Goal: Task Accomplishment & Management: Manage account settings

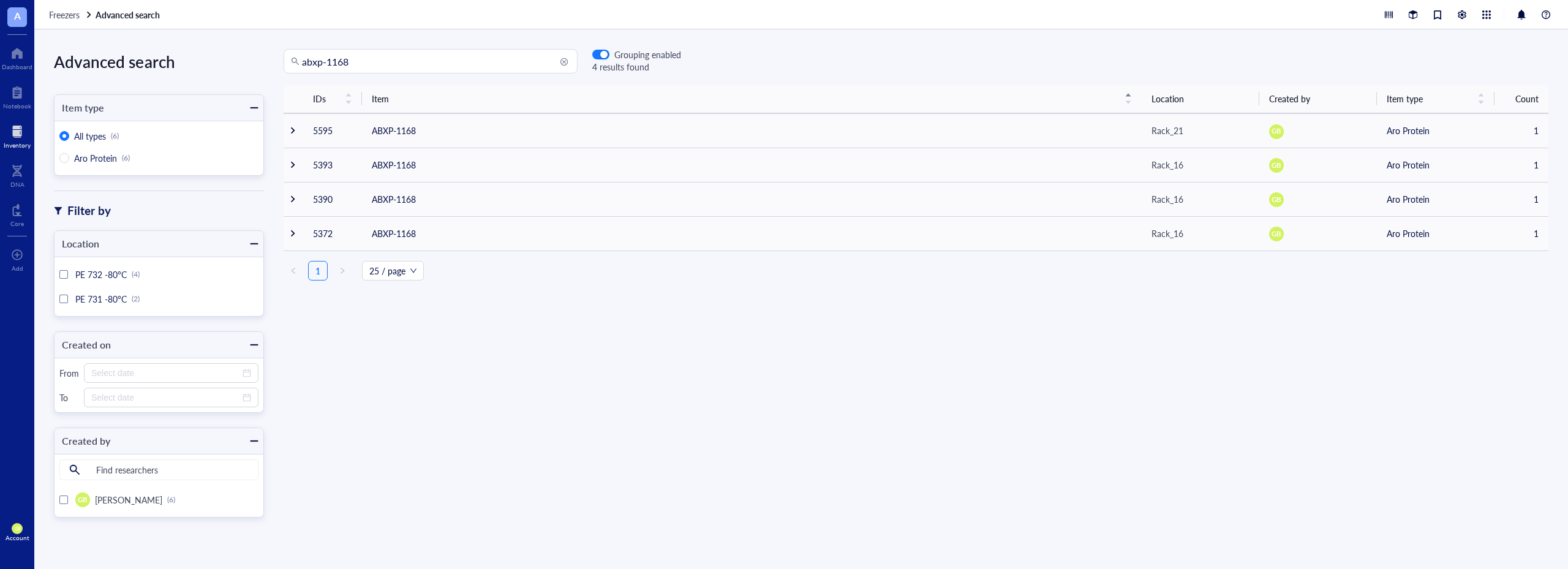
click at [17, 122] on div at bounding box center [17, 131] width 27 height 19
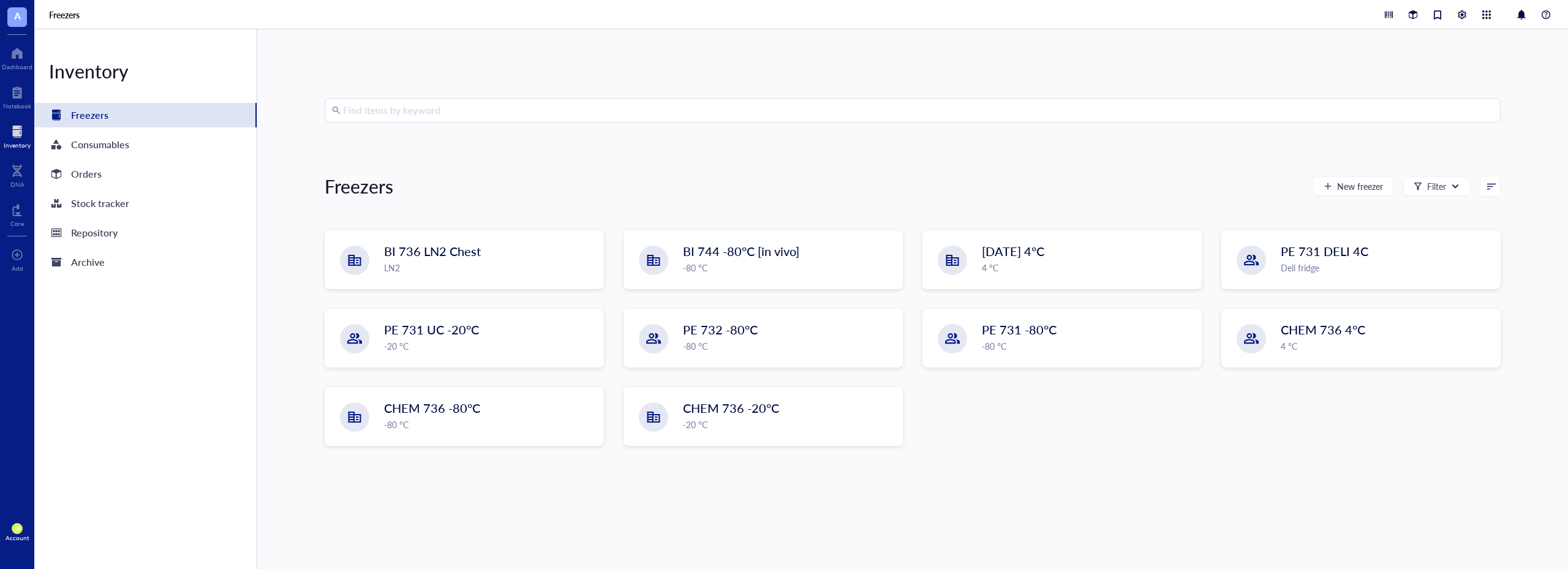
click at [405, 124] on div "Find items by keyword Freezers New freezer Filter BI 736 LN2 Chest LN2 BI 744 -…" at bounding box center [913, 300] width 1176 height 403
click at [403, 116] on input "search" at bounding box center [918, 110] width 1150 height 24
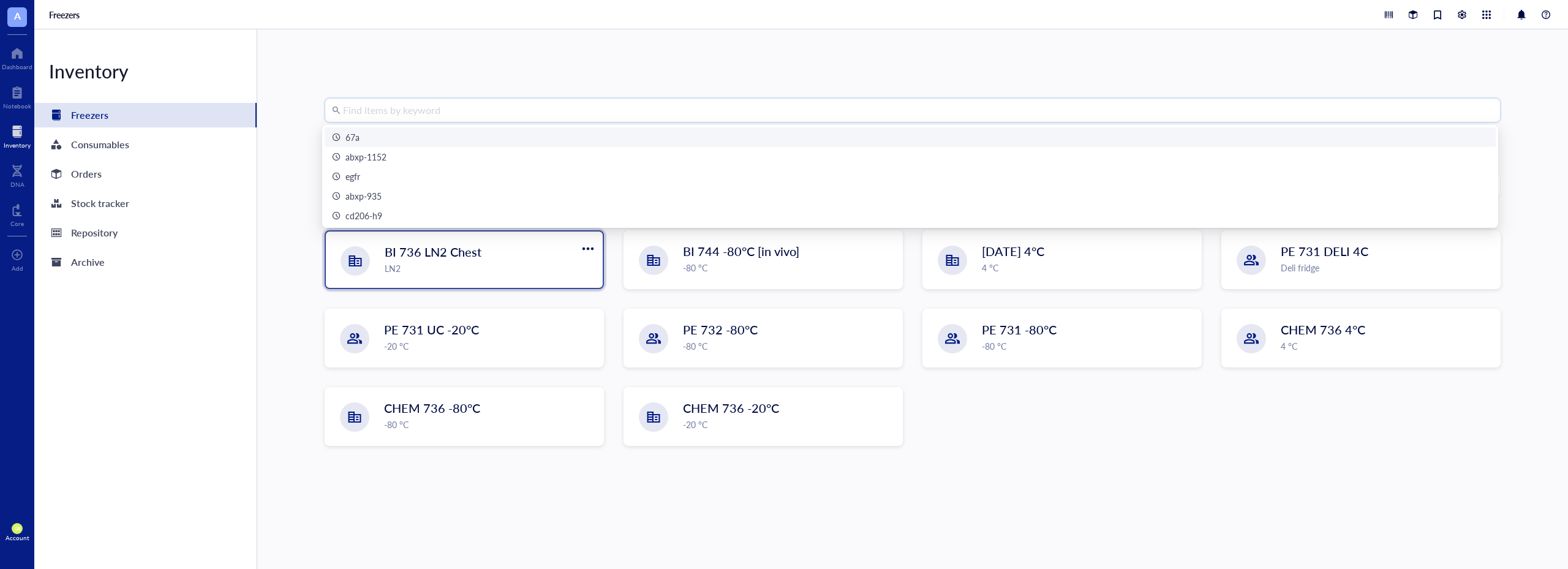
click at [461, 269] on div "LN2" at bounding box center [490, 268] width 211 height 14
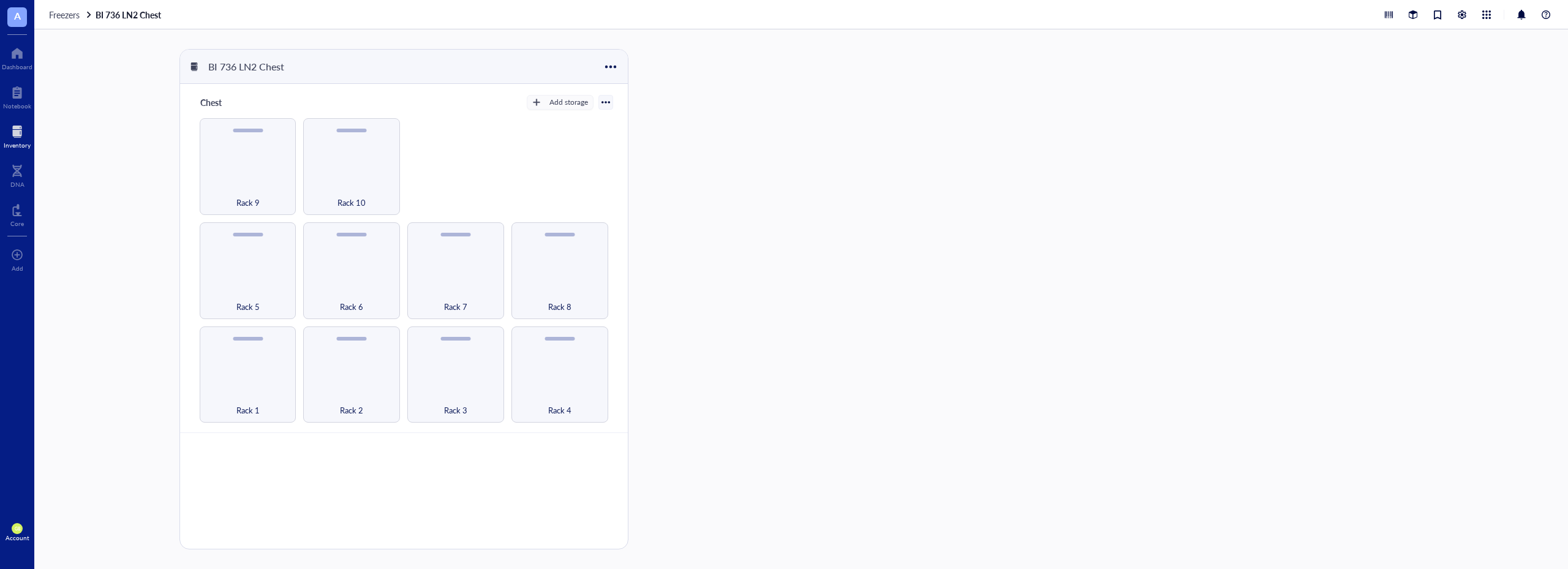
click at [15, 140] on div at bounding box center [17, 131] width 27 height 19
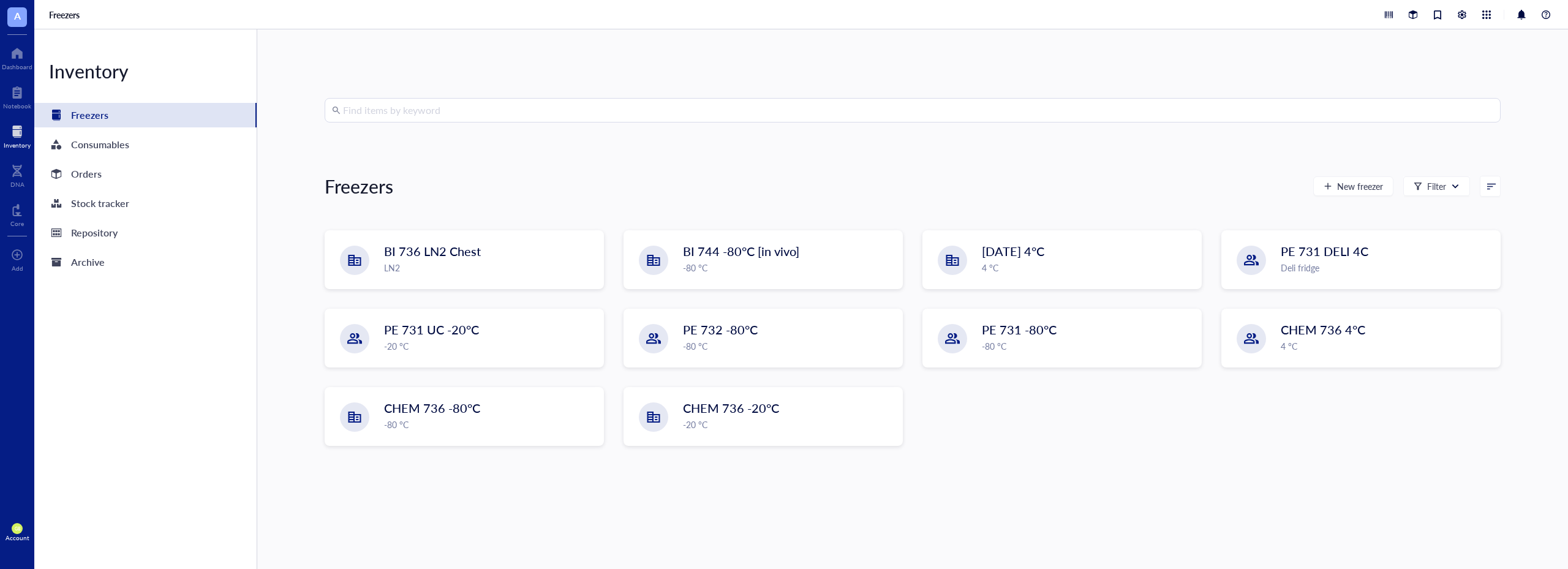
click at [543, 120] on input "search" at bounding box center [918, 110] width 1150 height 24
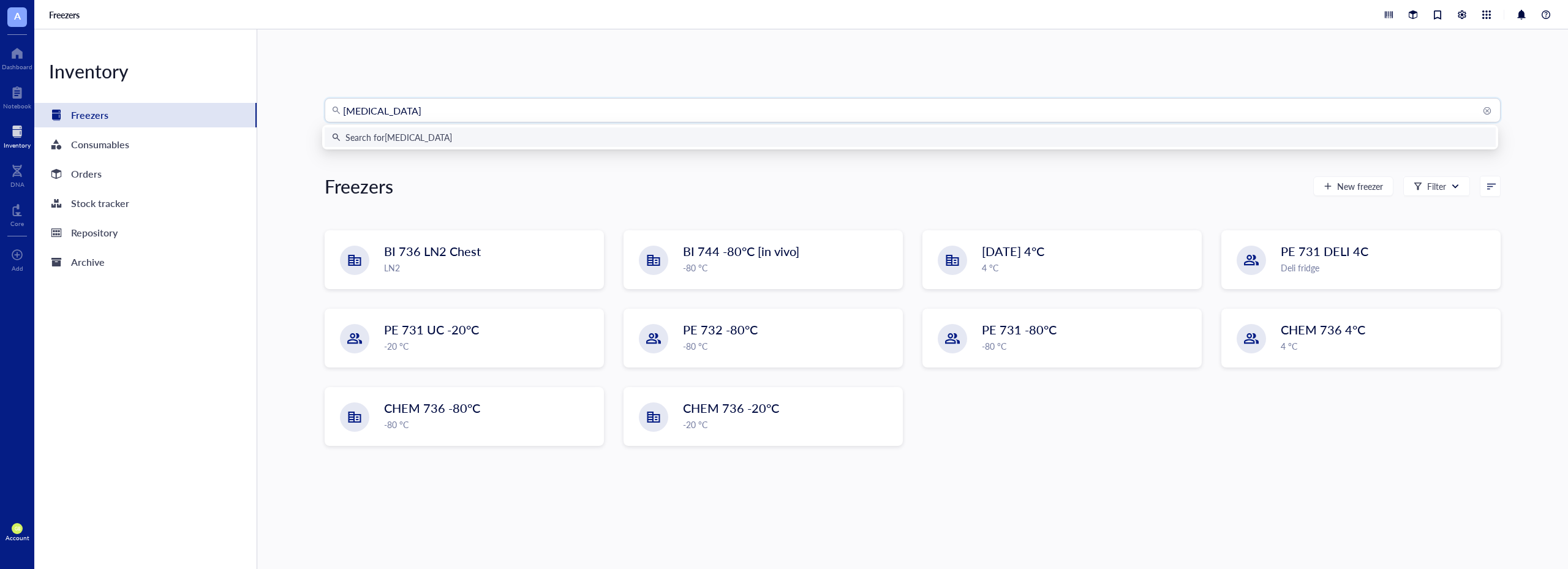
type input "hek293t"
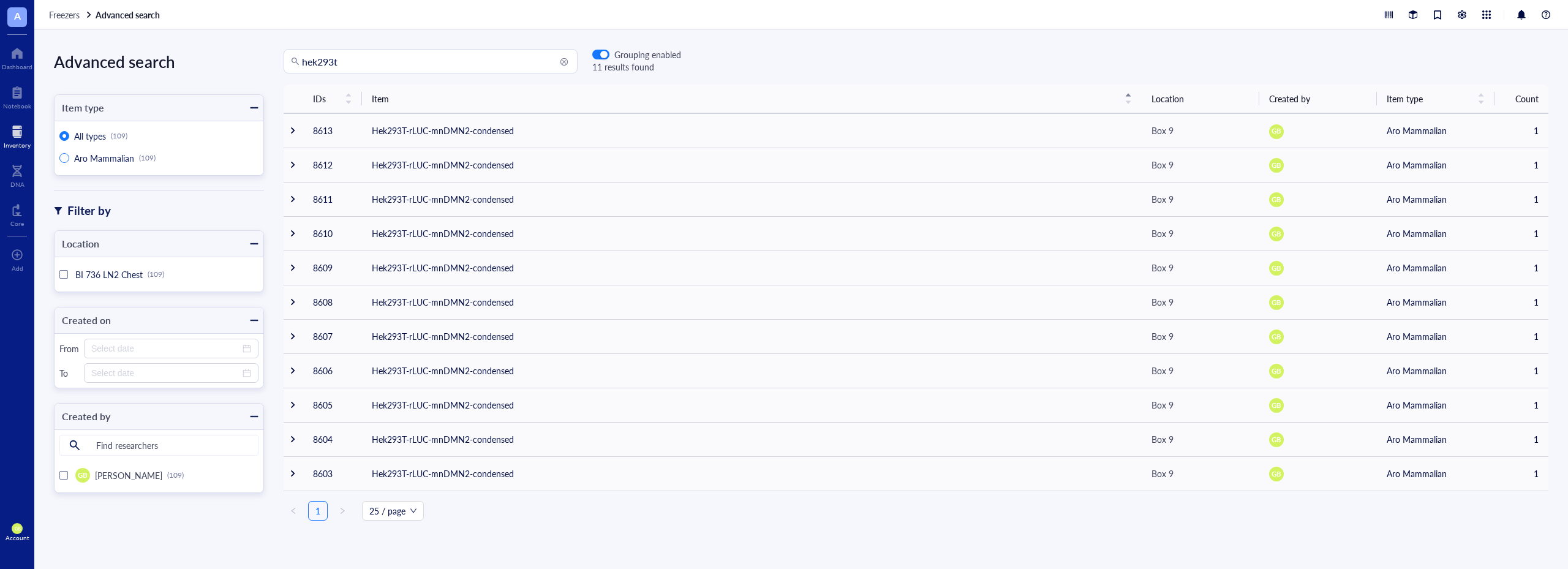
click at [118, 161] on span "Aro Mammalian" at bounding box center [104, 157] width 60 height 12
click at [69, 161] on input "Aro Mammalian (109)" at bounding box center [64, 158] width 10 height 10
radio input "true"
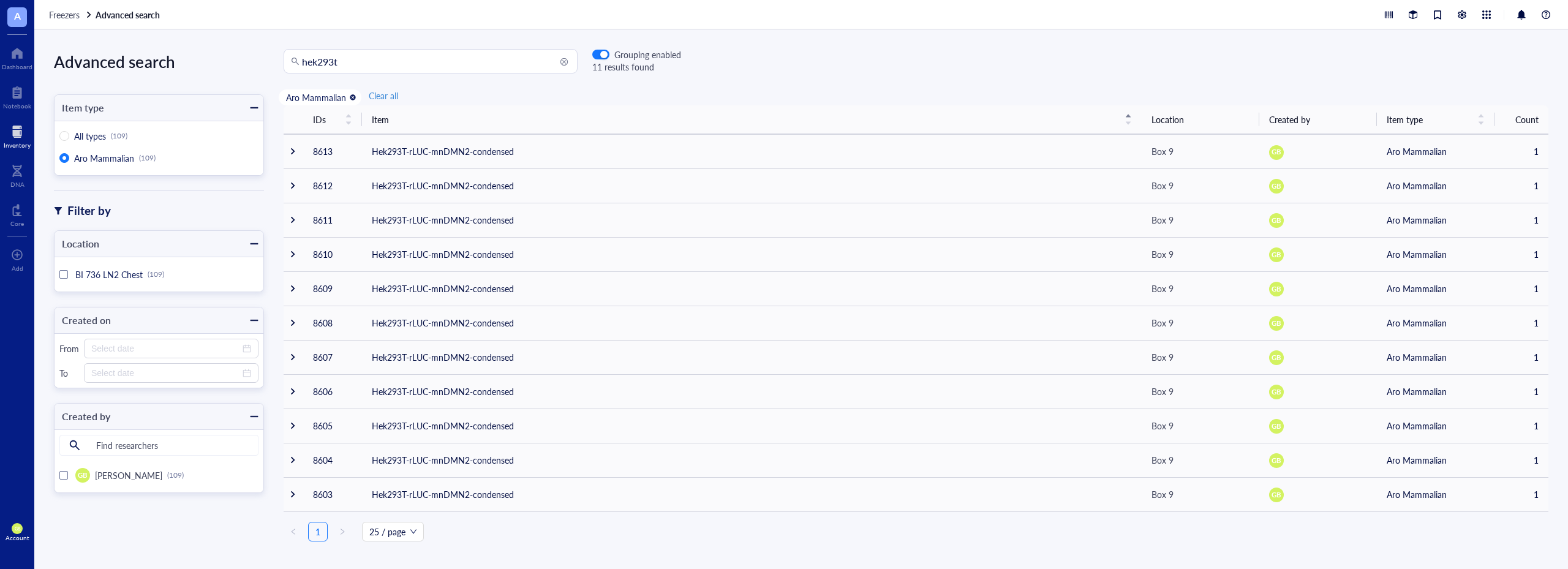
click at [24, 140] on div at bounding box center [17, 131] width 27 height 19
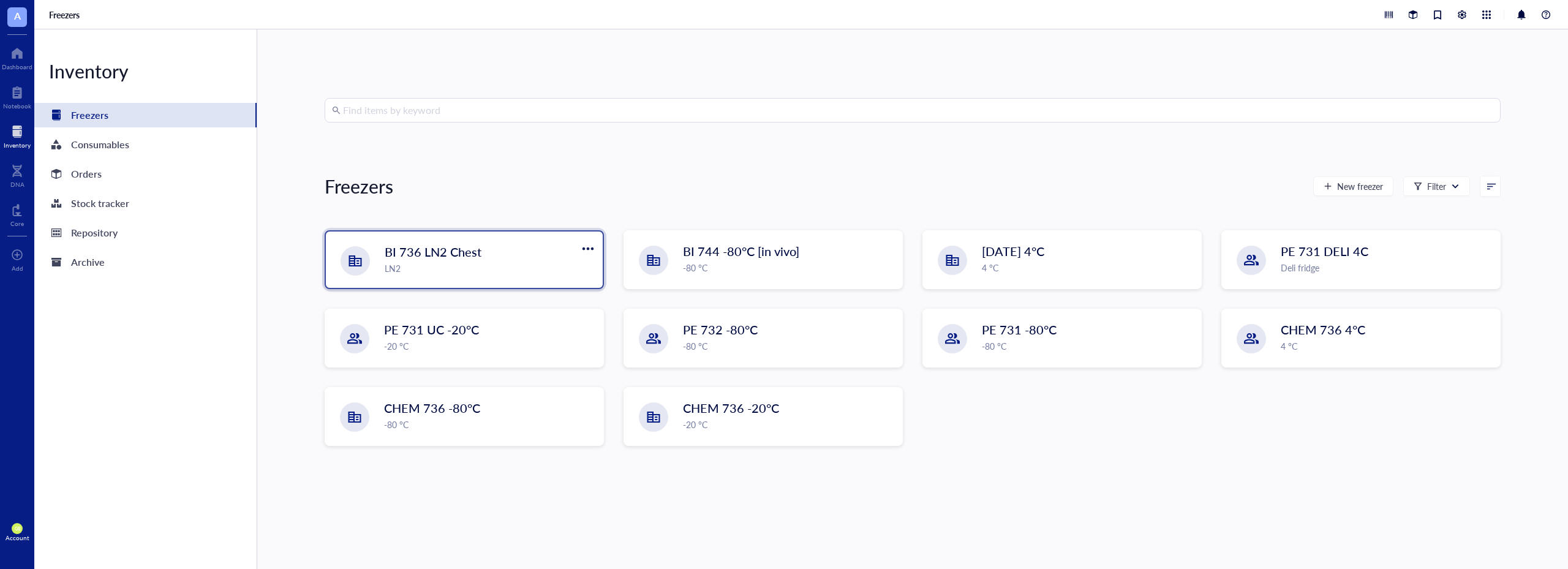
click at [463, 256] on span "BI 736 LN2 Chest" at bounding box center [432, 252] width 97 height 17
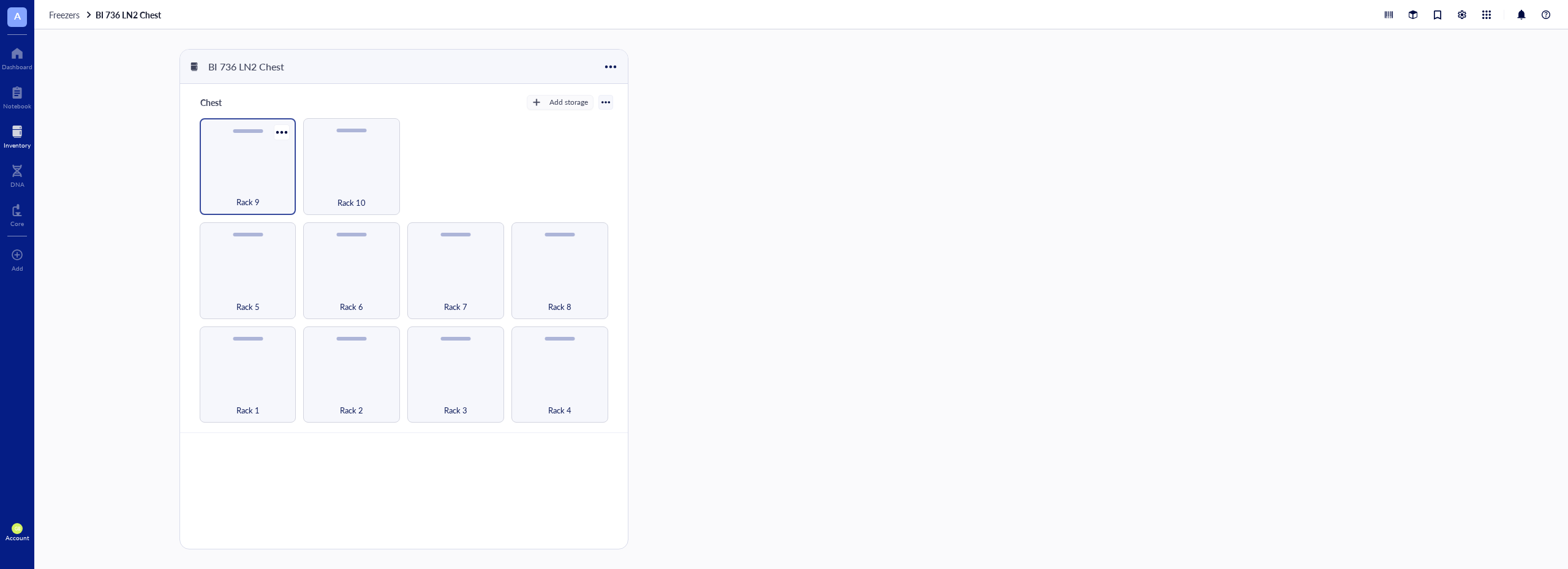
click at [255, 174] on div "Rack 9" at bounding box center [247, 166] width 97 height 97
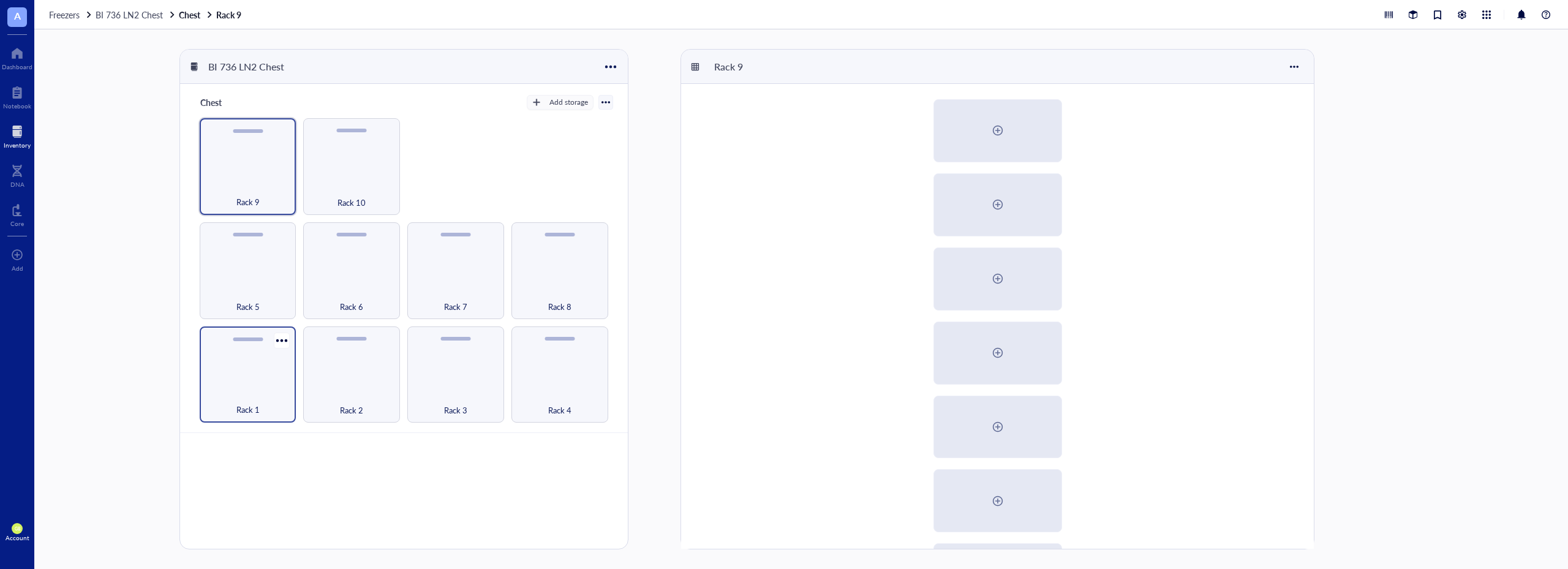
click at [274, 382] on div "Rack 1" at bounding box center [247, 374] width 97 height 97
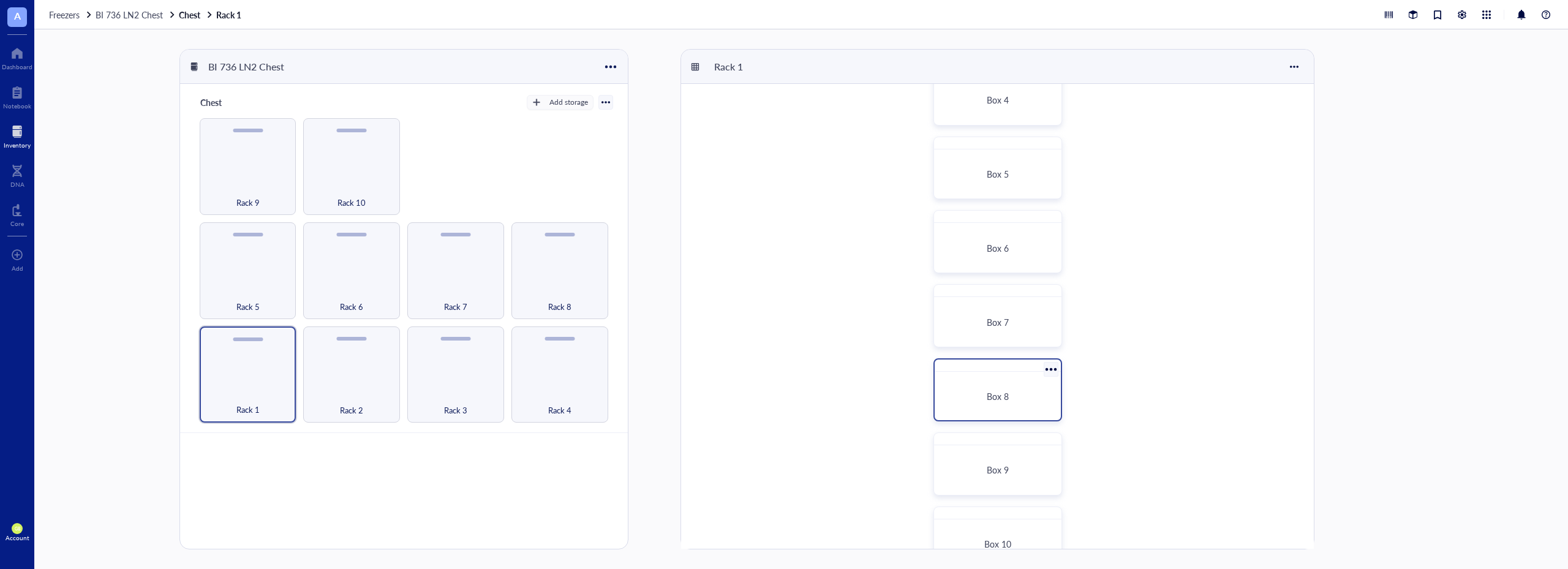
scroll to position [295, 0]
click at [19, 139] on div at bounding box center [17, 131] width 27 height 19
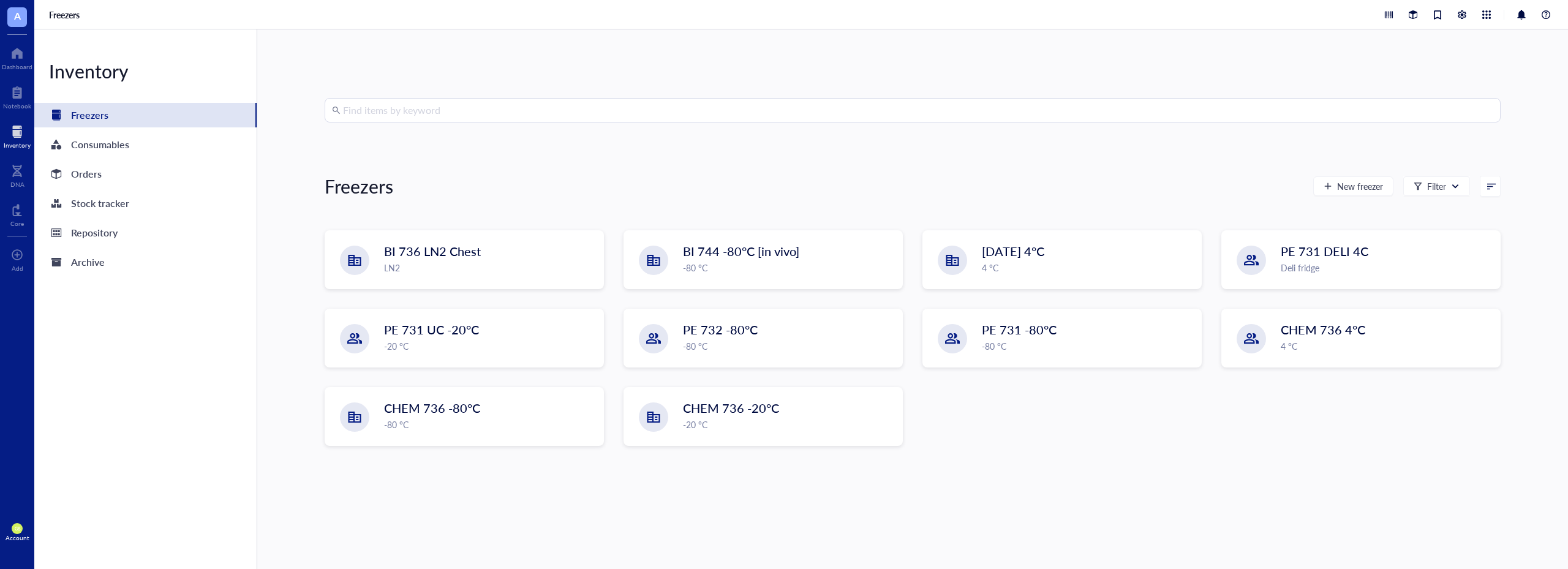
click at [494, 111] on input "search" at bounding box center [918, 110] width 1150 height 24
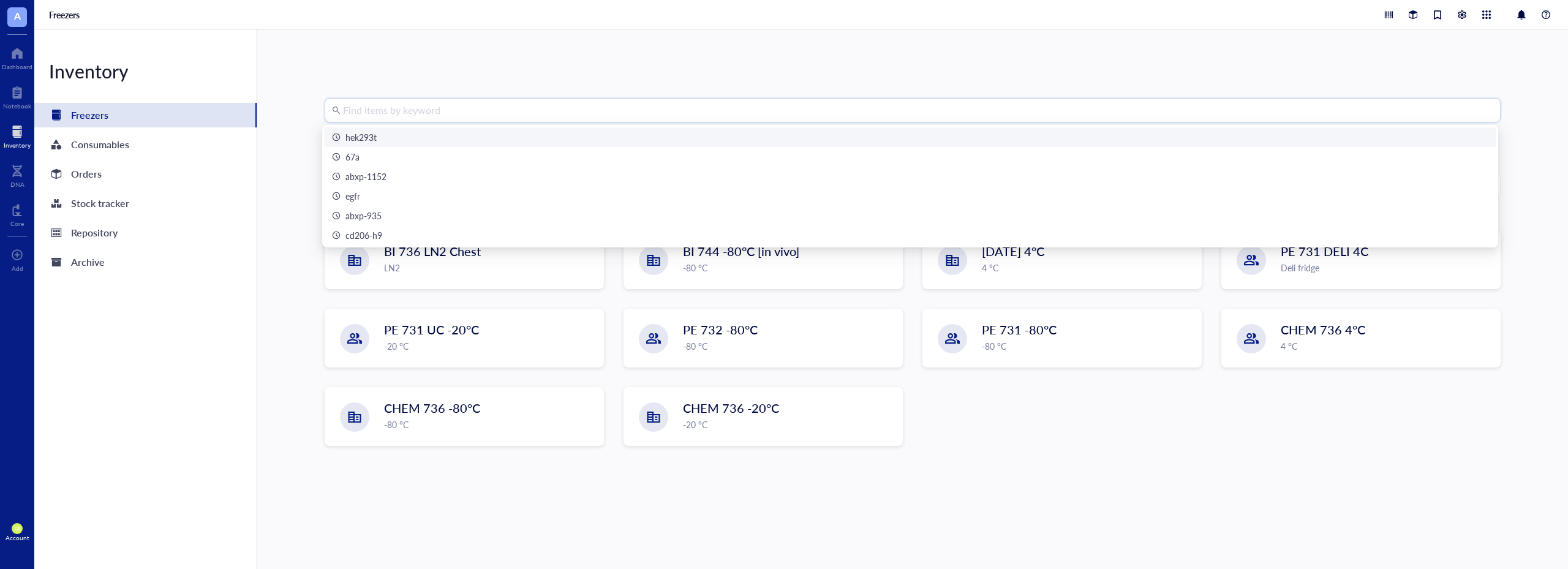
click at [408, 134] on div "hek293t" at bounding box center [910, 137] width 1157 height 14
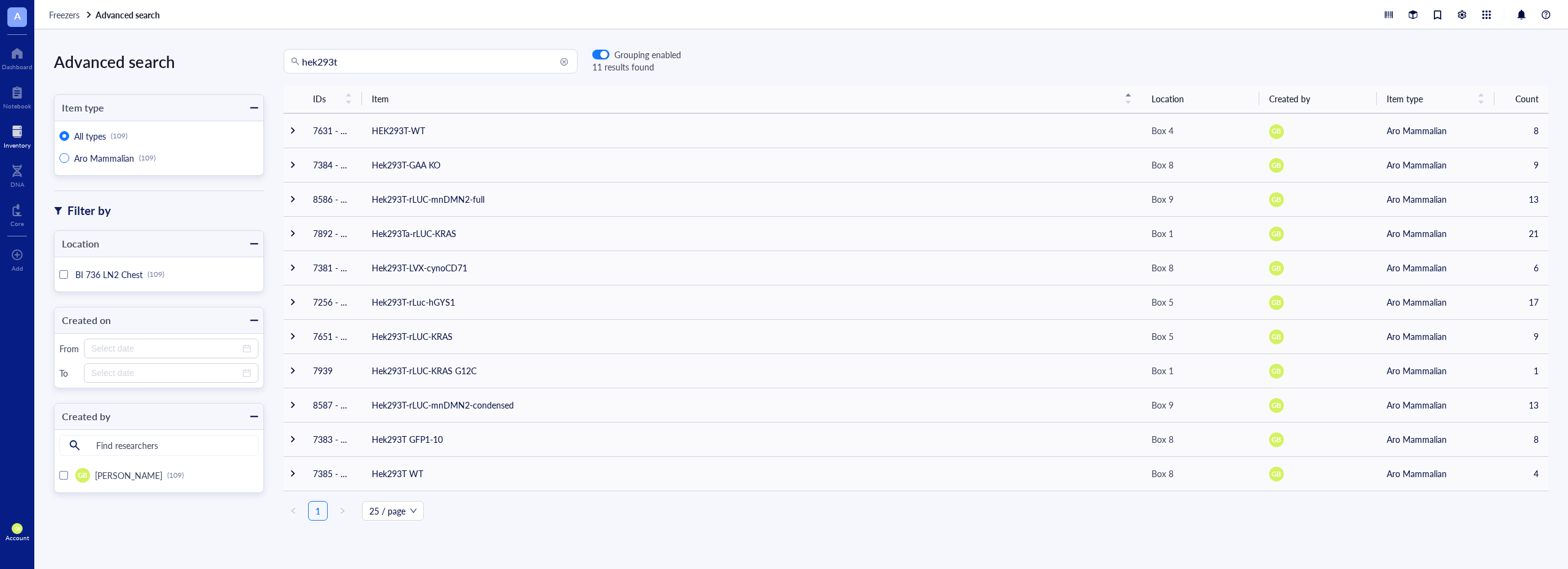
click at [93, 159] on span "Aro Mammalian" at bounding box center [104, 157] width 60 height 12
click at [69, 159] on input "Aro Mammalian (109)" at bounding box center [64, 158] width 10 height 10
radio input "true"
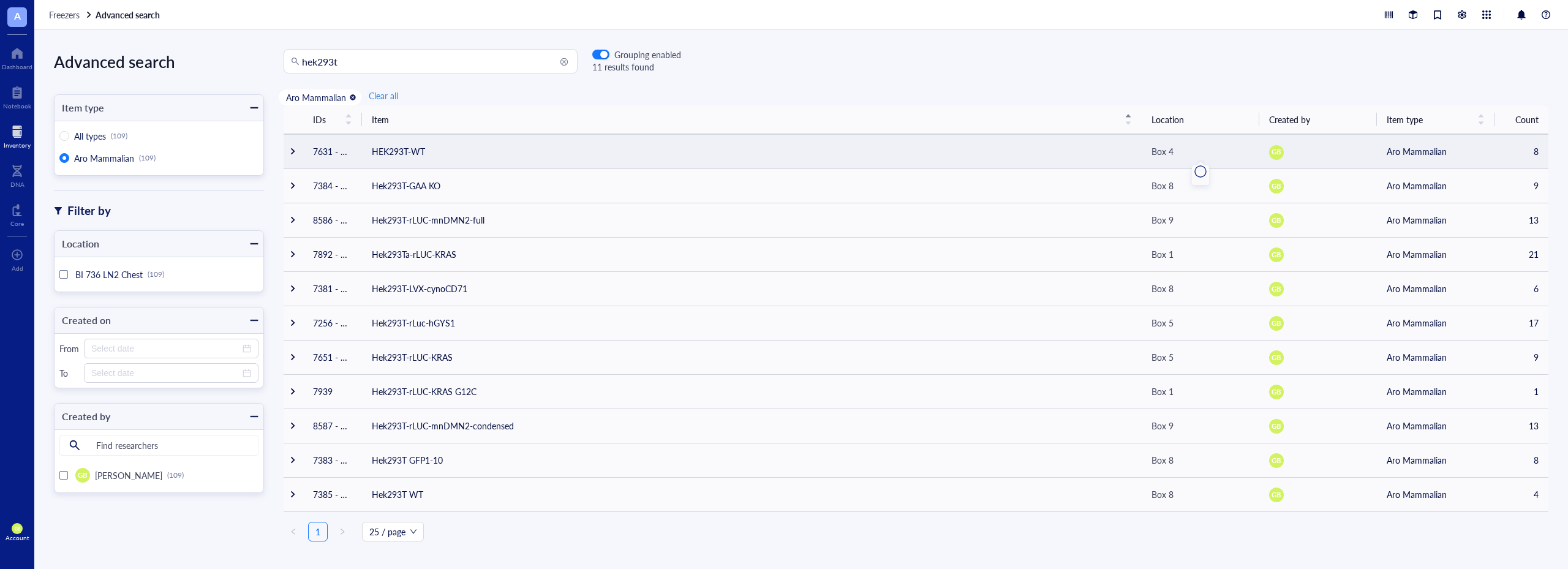
click at [1159, 156] on div "Box 4" at bounding box center [1162, 151] width 22 height 14
click at [331, 150] on td "7631 - 7638" at bounding box center [333, 151] width 58 height 34
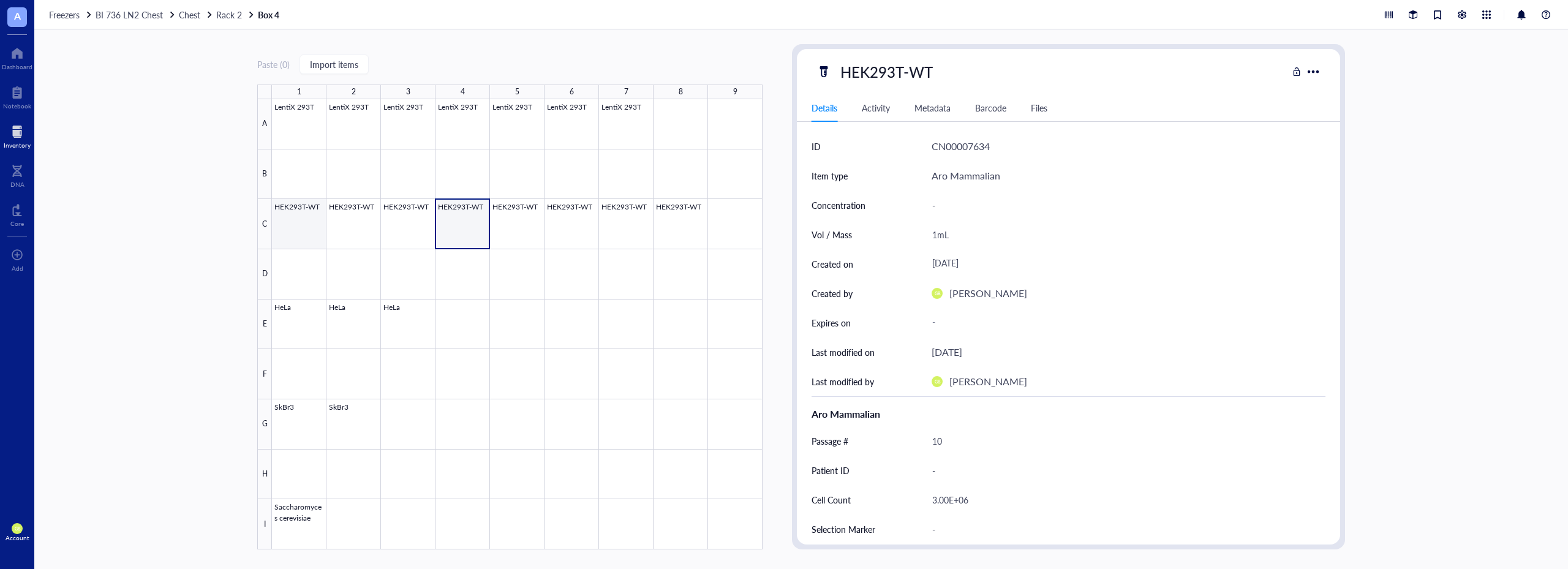
click at [292, 222] on div at bounding box center [517, 324] width 491 height 450
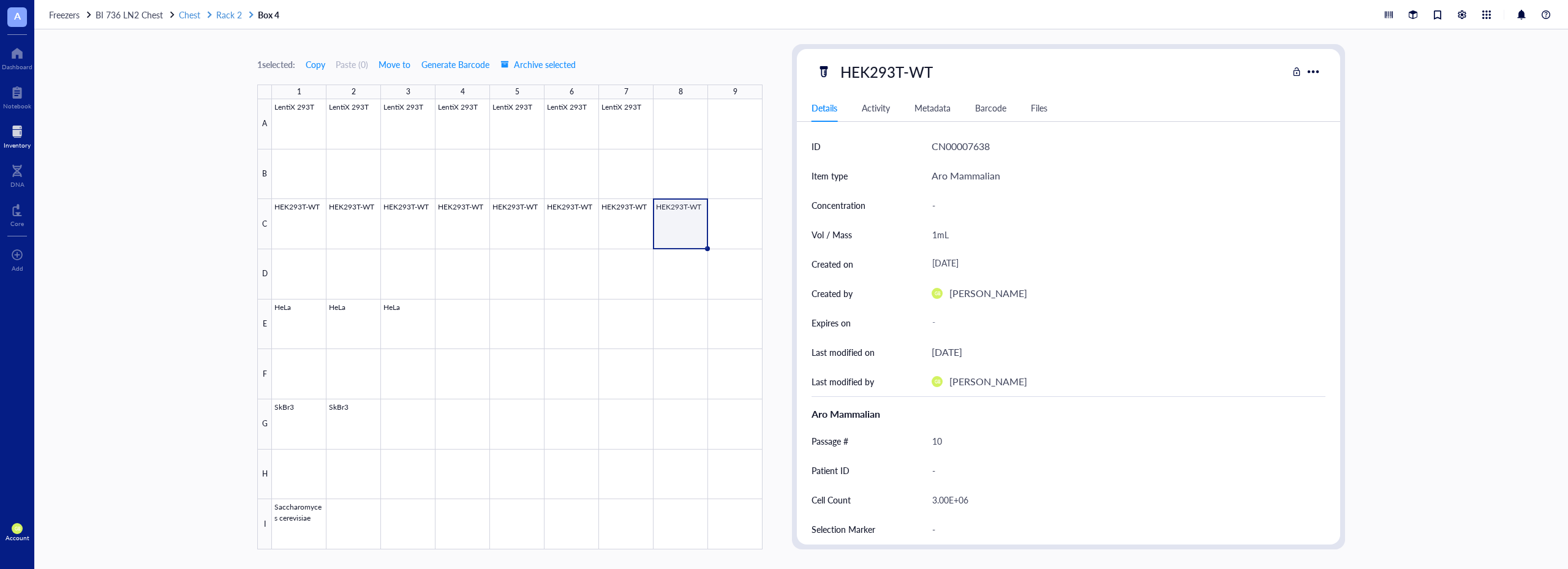
click at [226, 11] on span "Rack 2" at bounding box center [230, 15] width 26 height 12
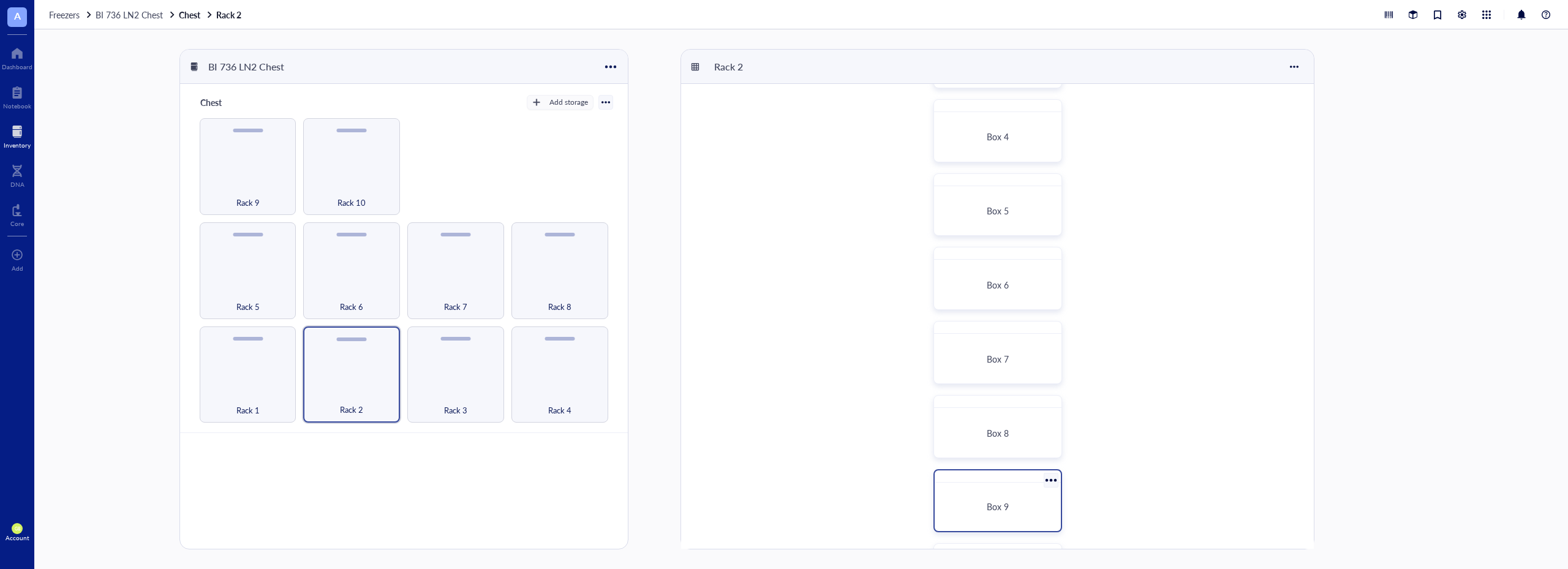
scroll to position [295, 0]
click at [994, 359] on span "Box 8" at bounding box center [997, 360] width 22 height 12
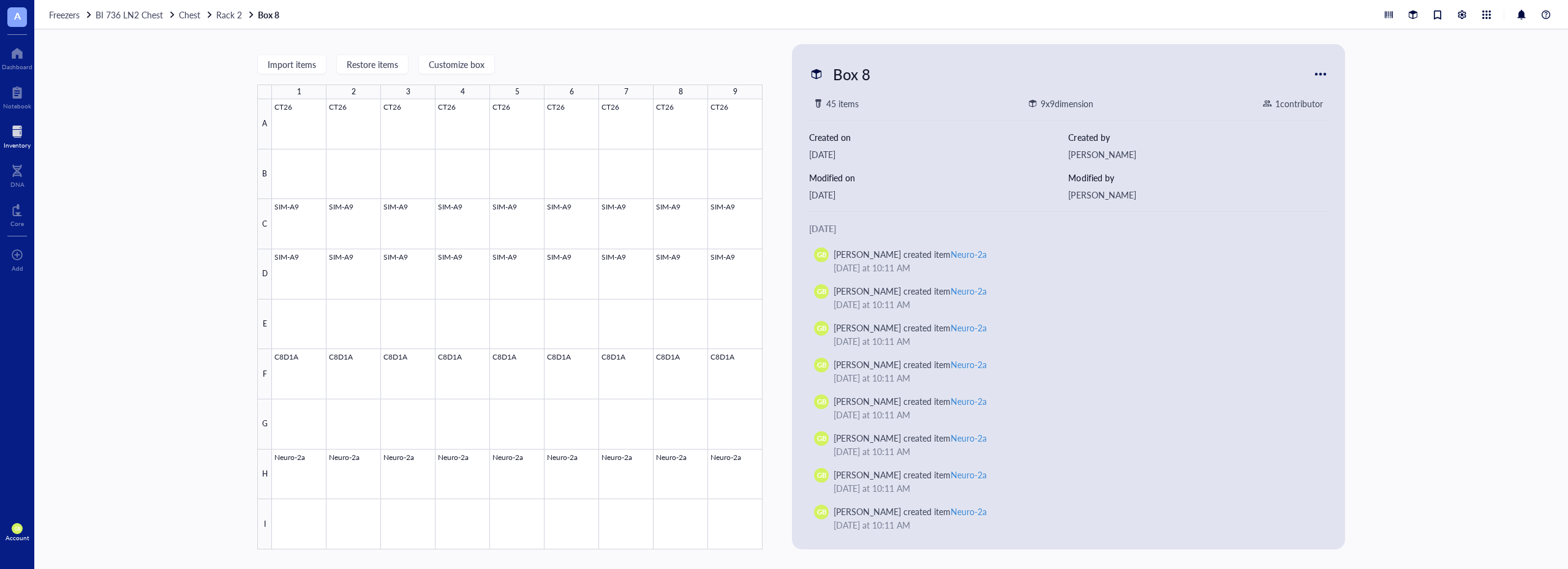
click at [17, 139] on div at bounding box center [17, 131] width 27 height 19
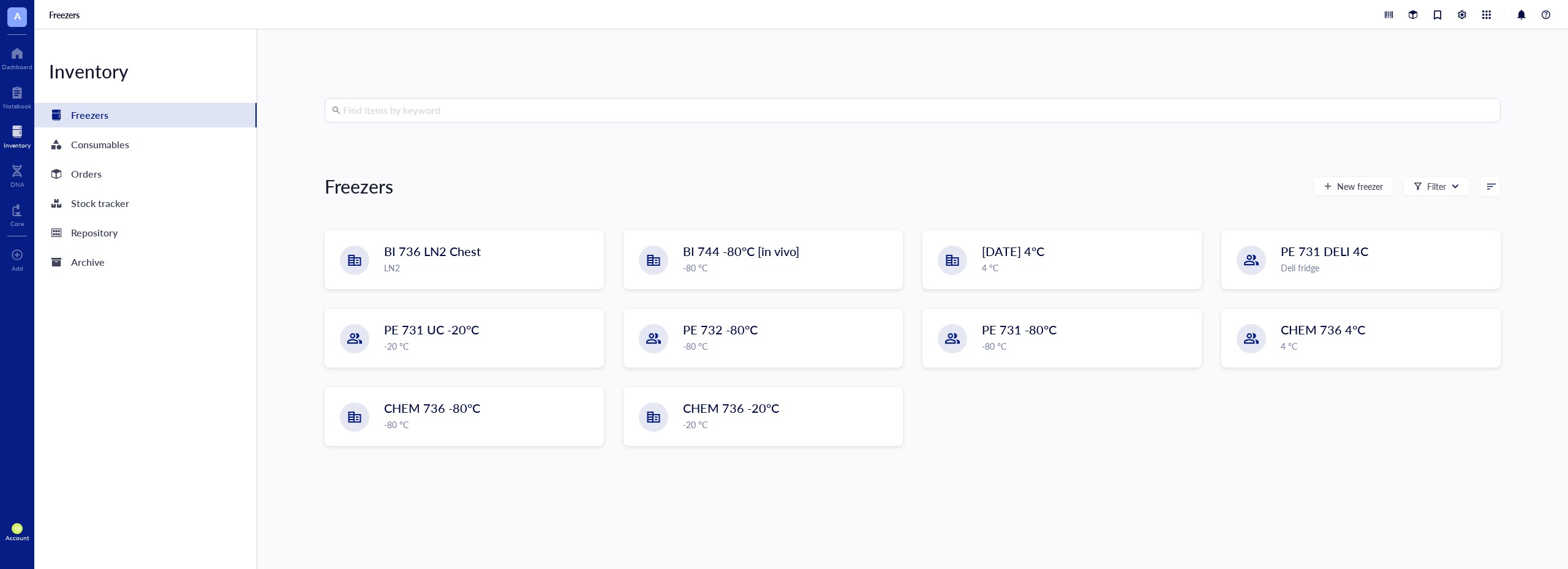
click at [367, 101] on input "search" at bounding box center [918, 110] width 1150 height 24
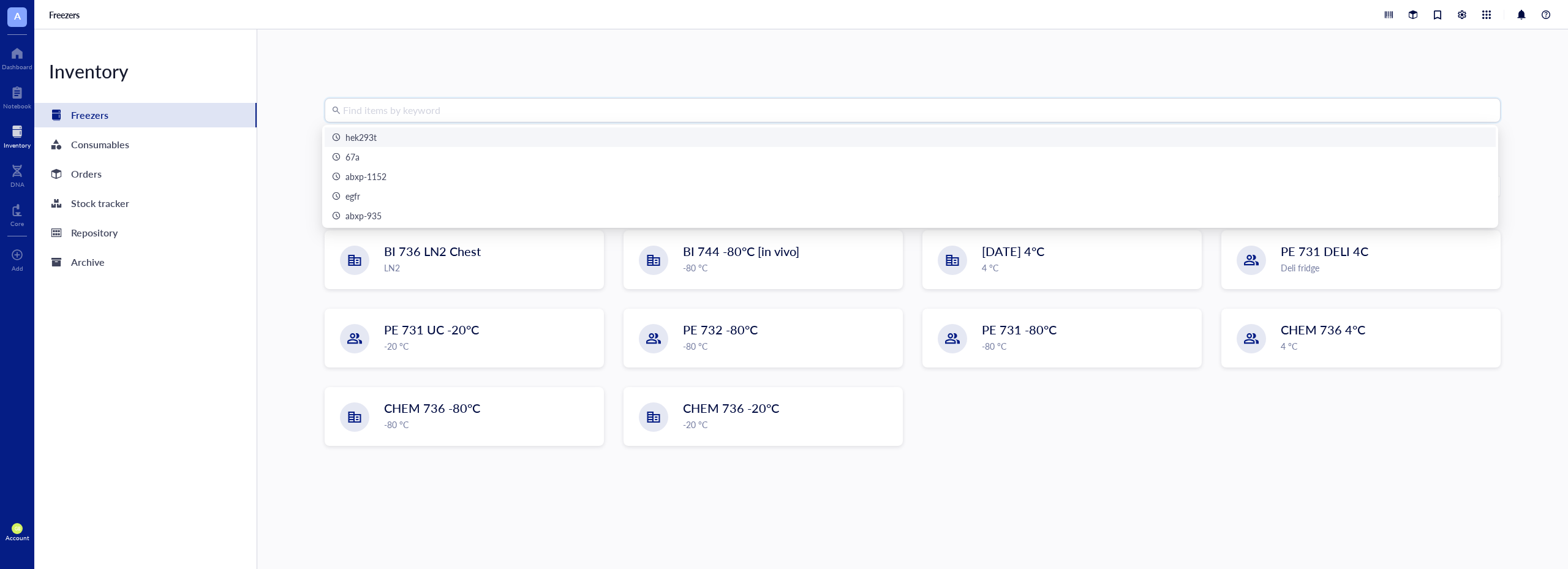
click at [386, 136] on div "hek293t" at bounding box center [910, 137] width 1157 height 14
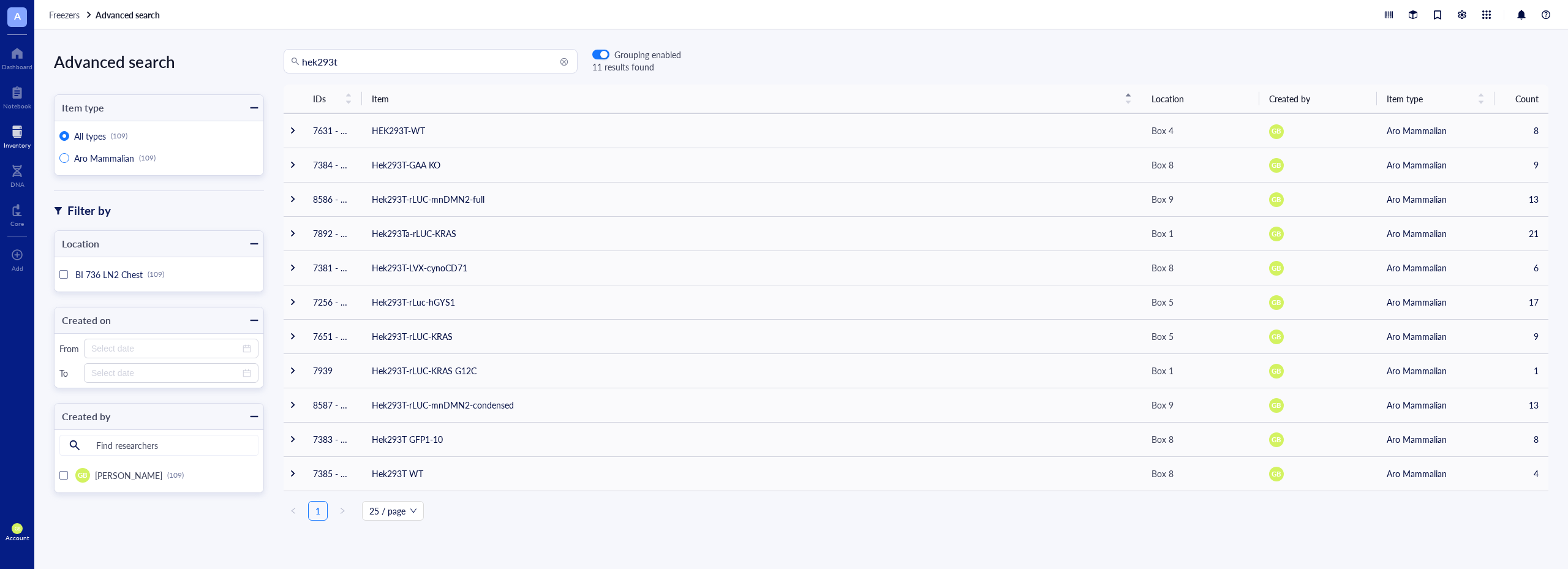
click at [101, 156] on span "Aro Mammalian" at bounding box center [104, 157] width 60 height 12
click at [69, 156] on input "Aro Mammalian (109)" at bounding box center [64, 158] width 10 height 10
radio input "true"
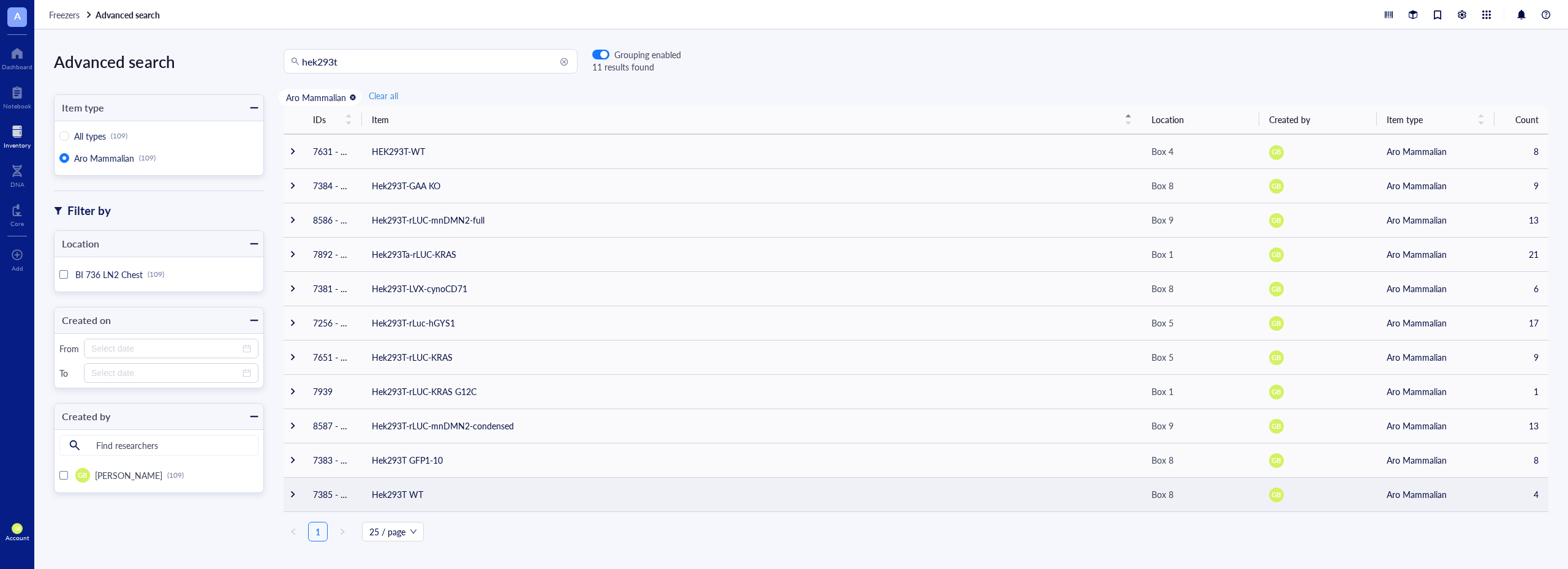
click at [334, 494] on td "7385 - 7400" at bounding box center [333, 494] width 58 height 34
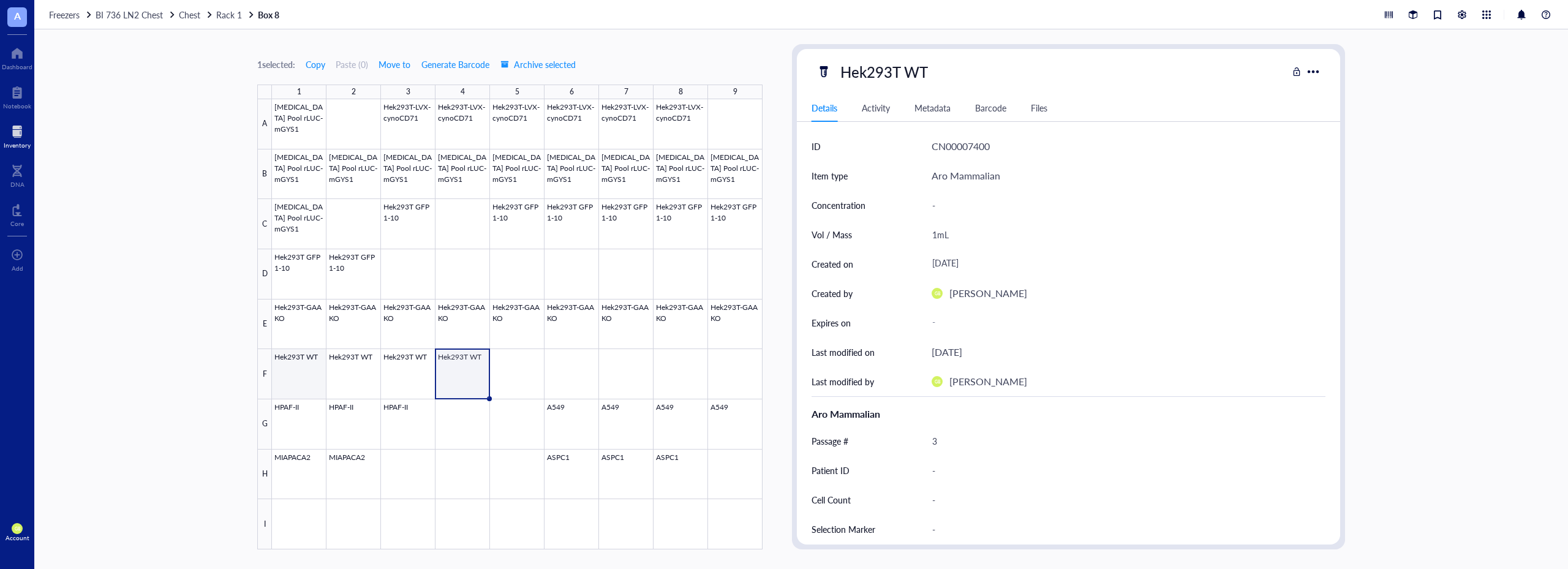
click at [307, 371] on div at bounding box center [517, 324] width 491 height 450
click at [552, 66] on span "Archive selected" at bounding box center [538, 64] width 75 height 10
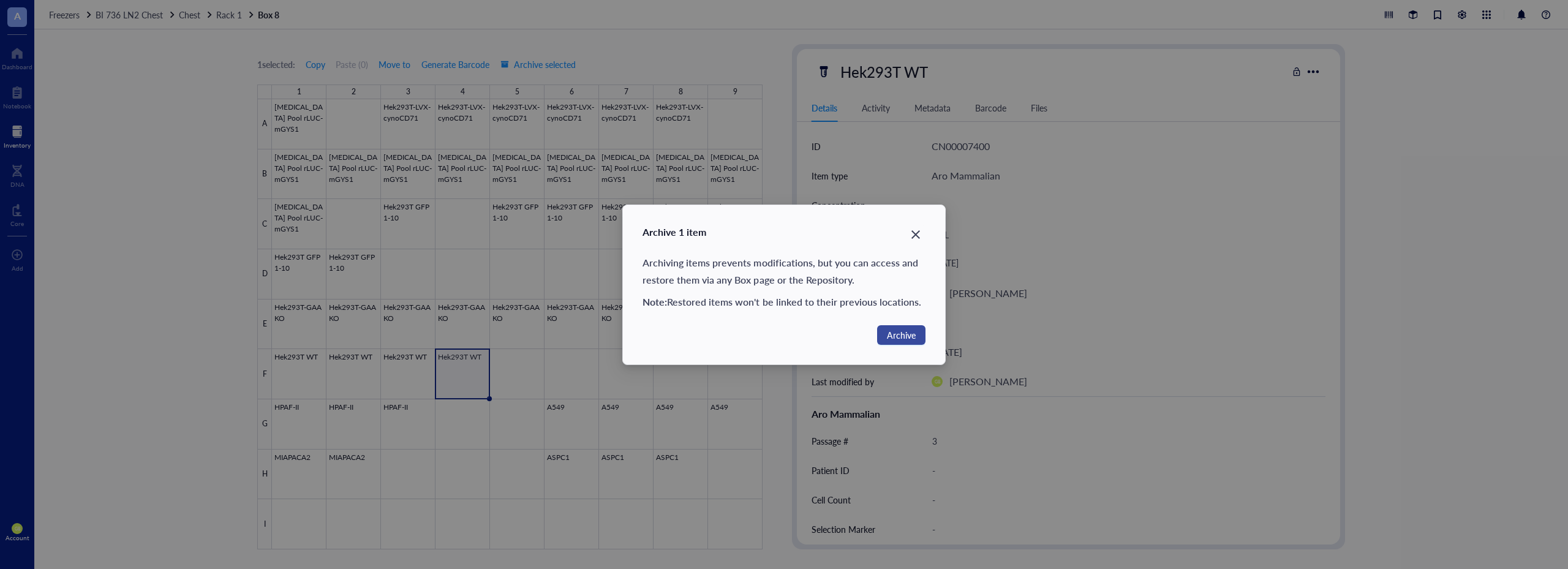
click at [909, 336] on span "Archive" at bounding box center [900, 335] width 28 height 14
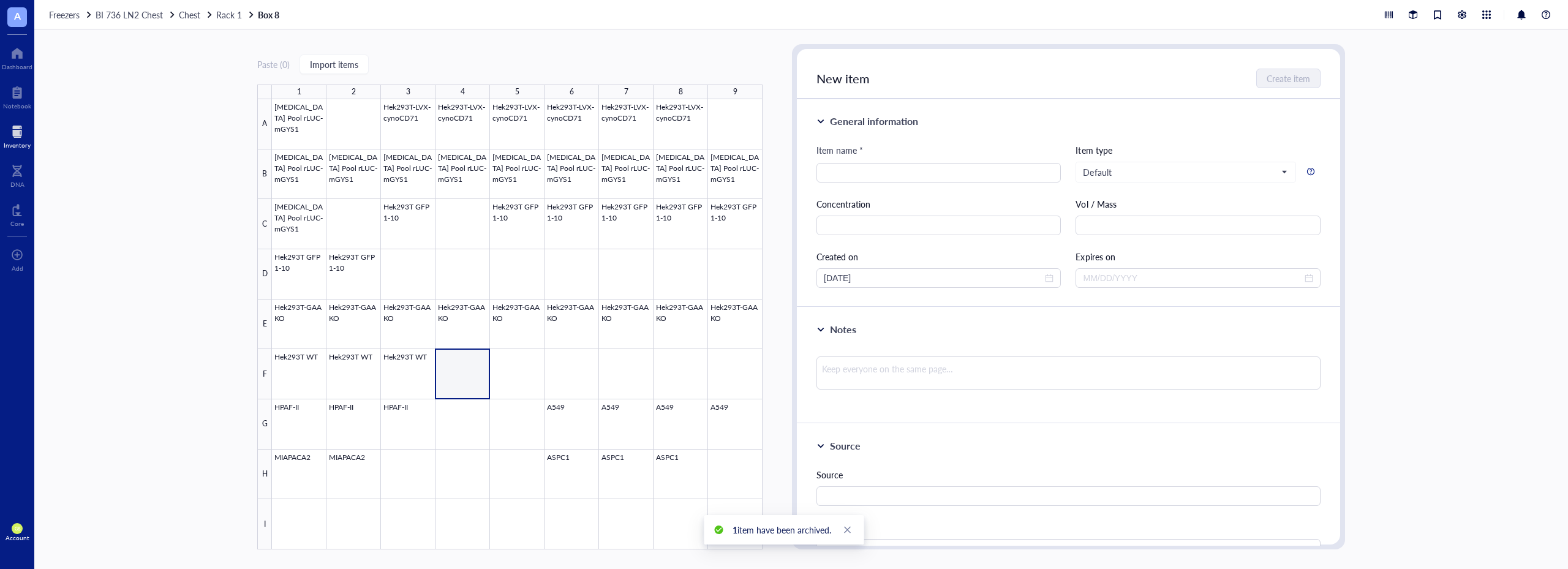
click at [204, 307] on div "Paste ( 0 ) Import items 1 2 3 4 5 6 7 8 9 A B C D E F G H I [MEDICAL_DATA] Poo…" at bounding box center [801, 299] width 1534 height 540
